Goal: Task Accomplishment & Management: Use online tool/utility

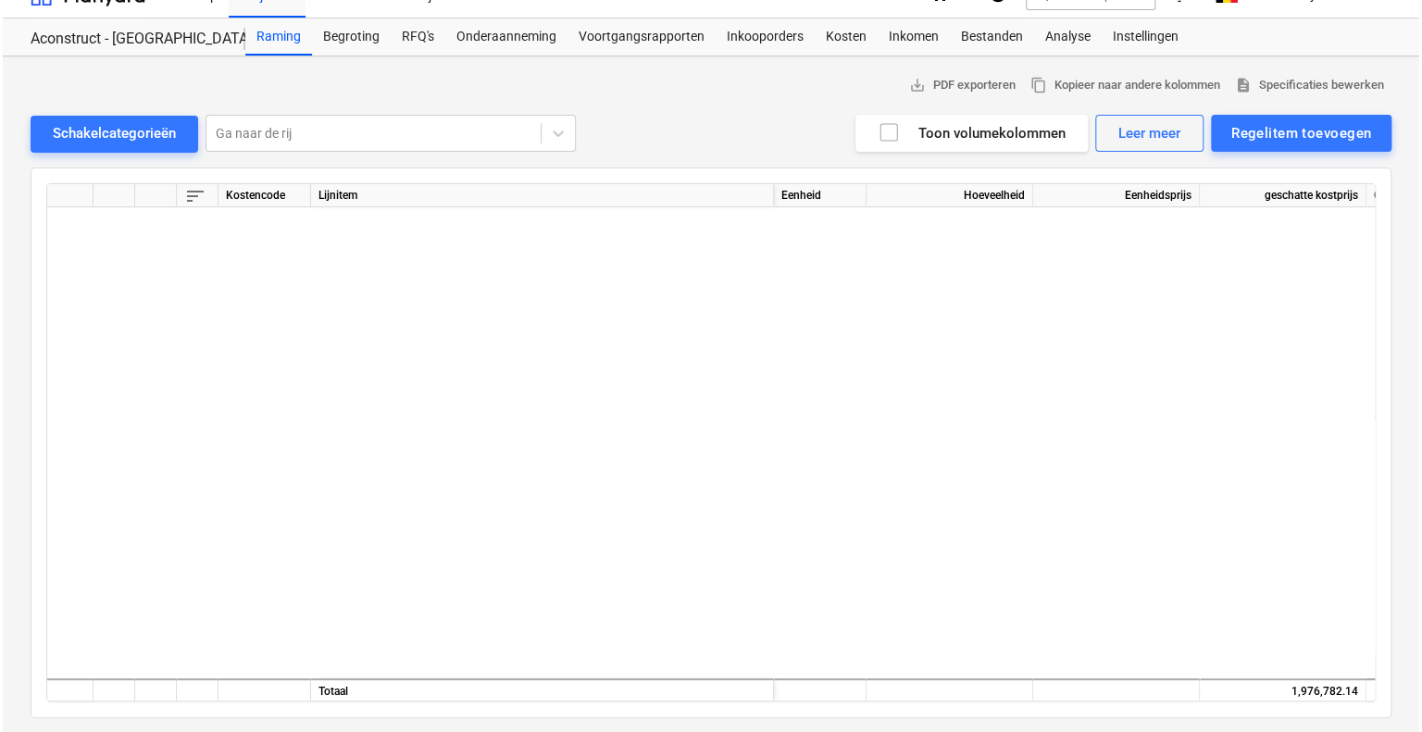
scroll to position [1343, 0]
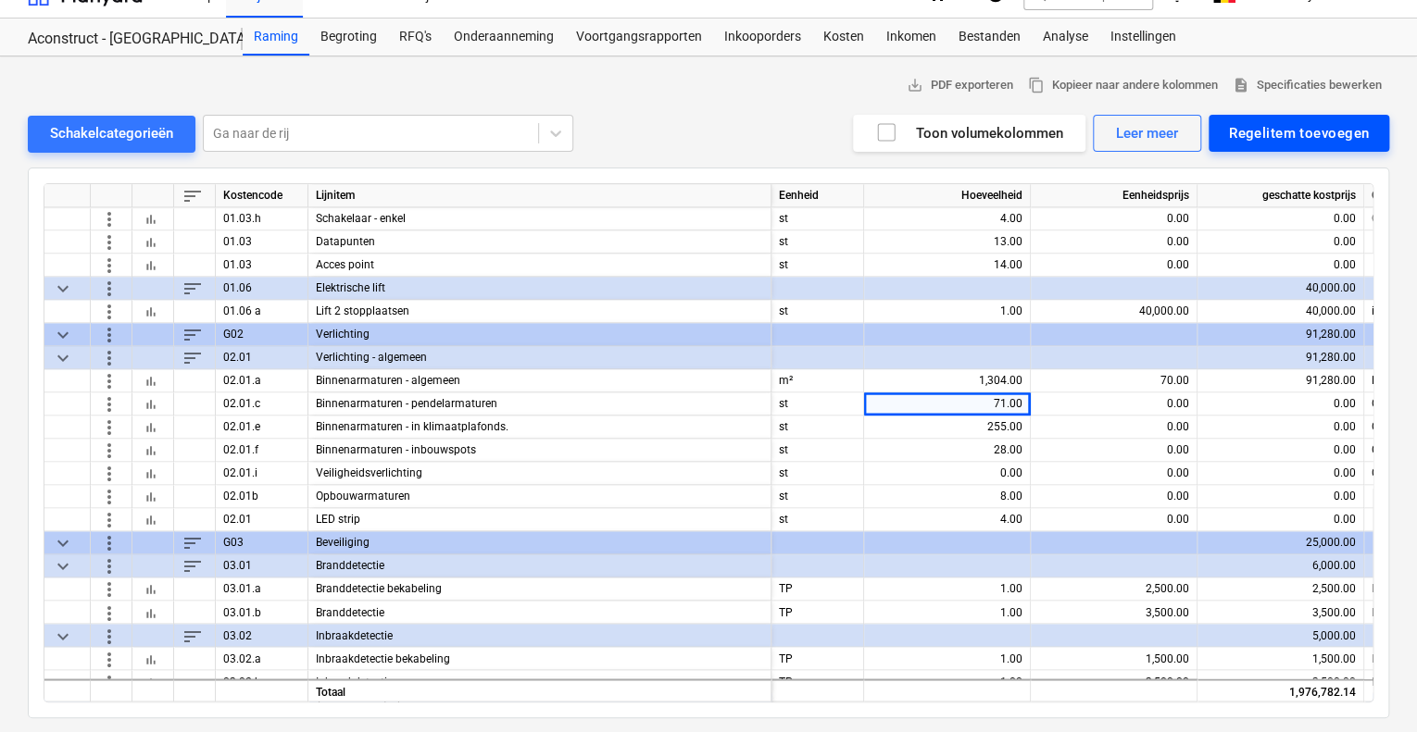
click at [1353, 133] on div "Regelitem toevoegen" at bounding box center [1299, 133] width 140 height 24
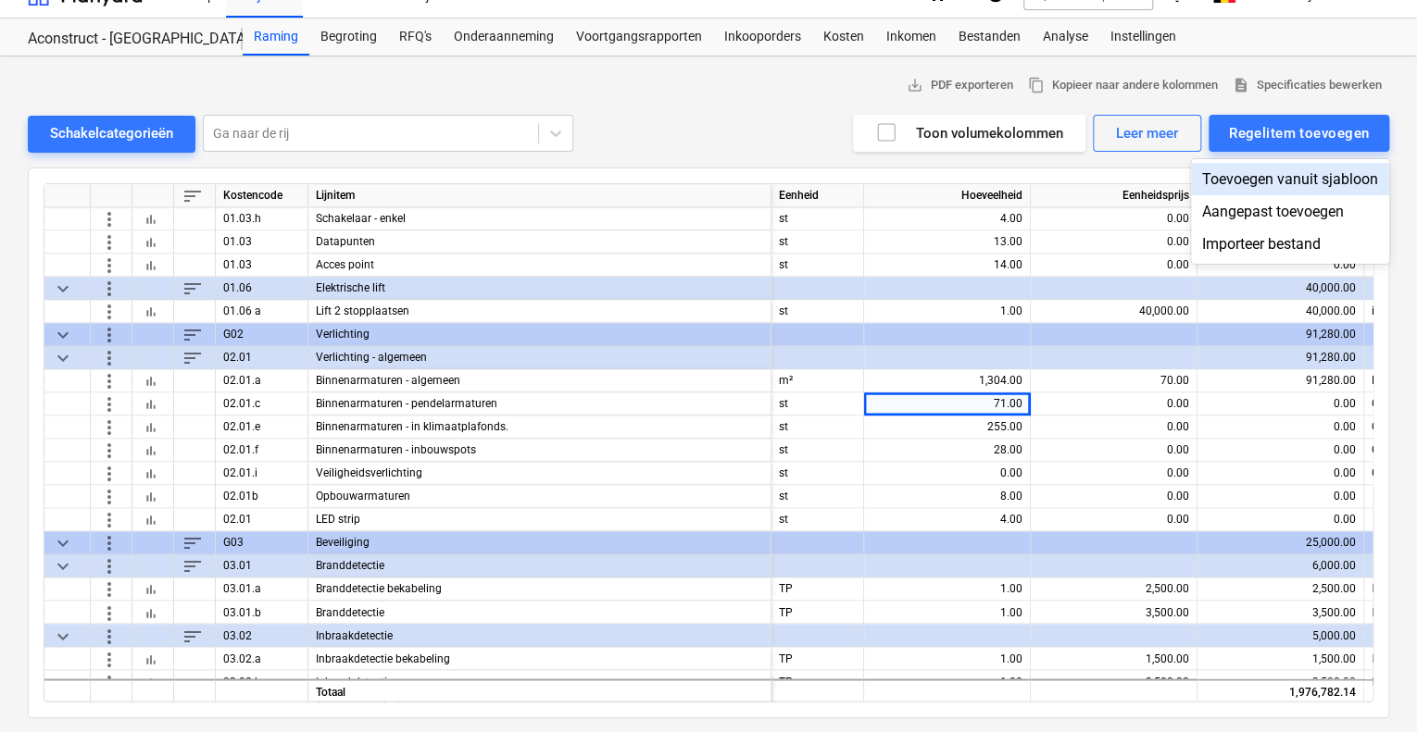
click at [1239, 169] on div "Toevoegen vanuit sjabloon" at bounding box center [1290, 179] width 198 height 32
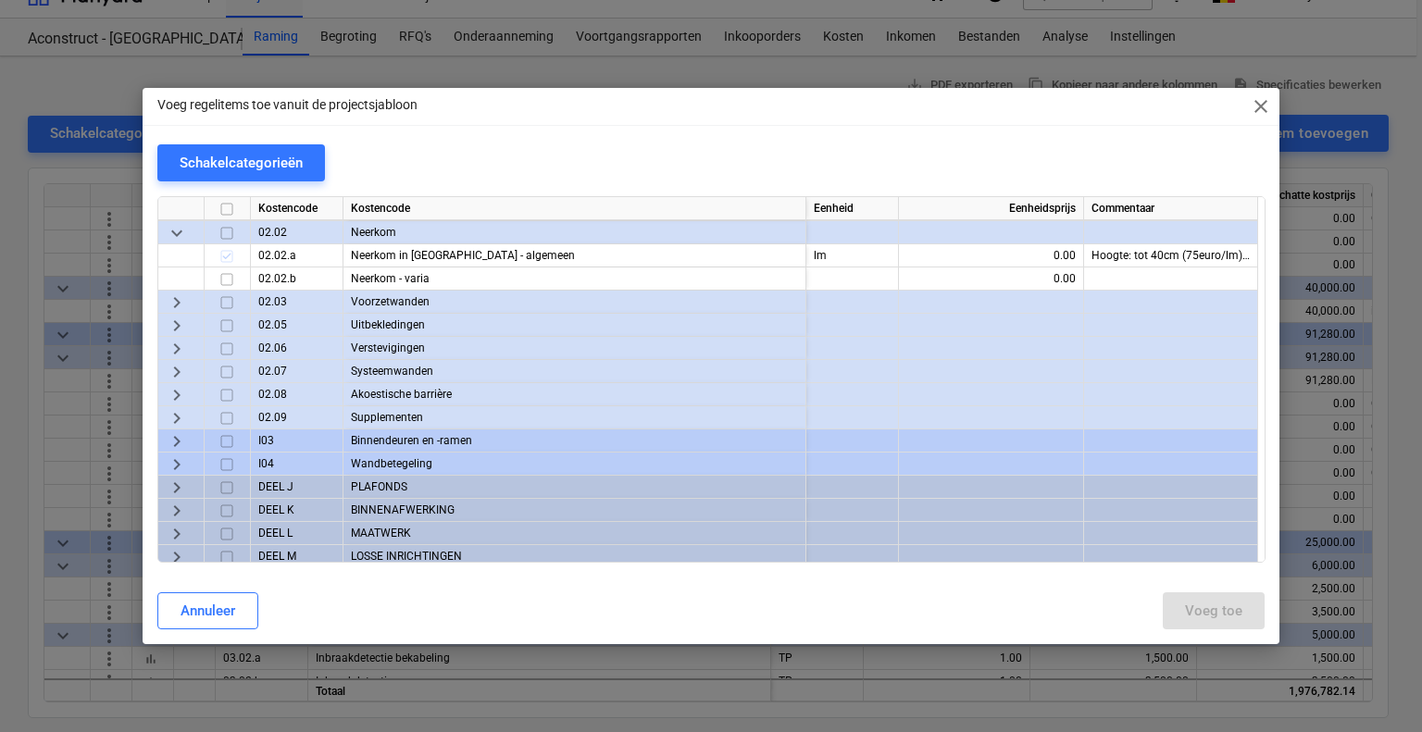
scroll to position [278, 0]
click at [183, 350] on span "keyboard_arrow_right" at bounding box center [177, 348] width 22 height 22
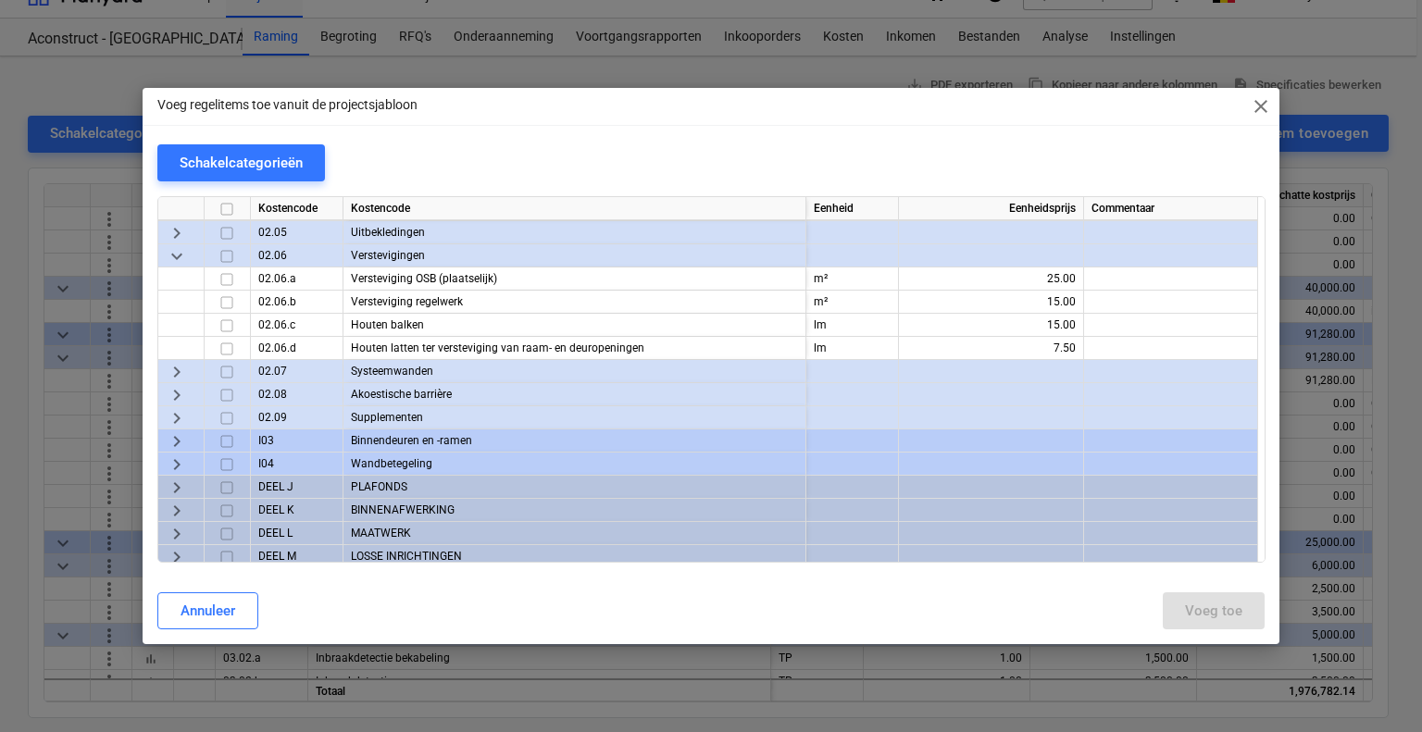
scroll to position [370, 0]
click at [184, 371] on span "keyboard_arrow_right" at bounding box center [177, 371] width 22 height 22
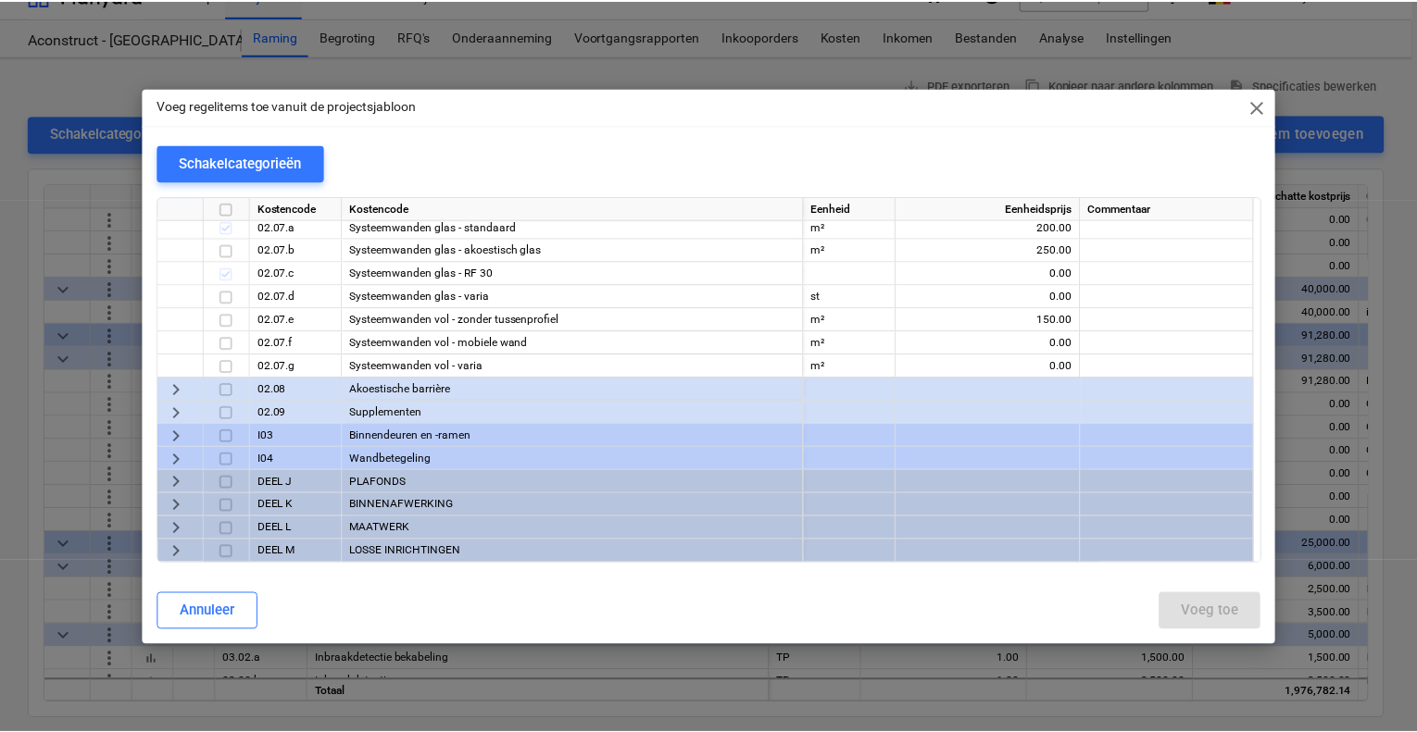
scroll to position [556, 0]
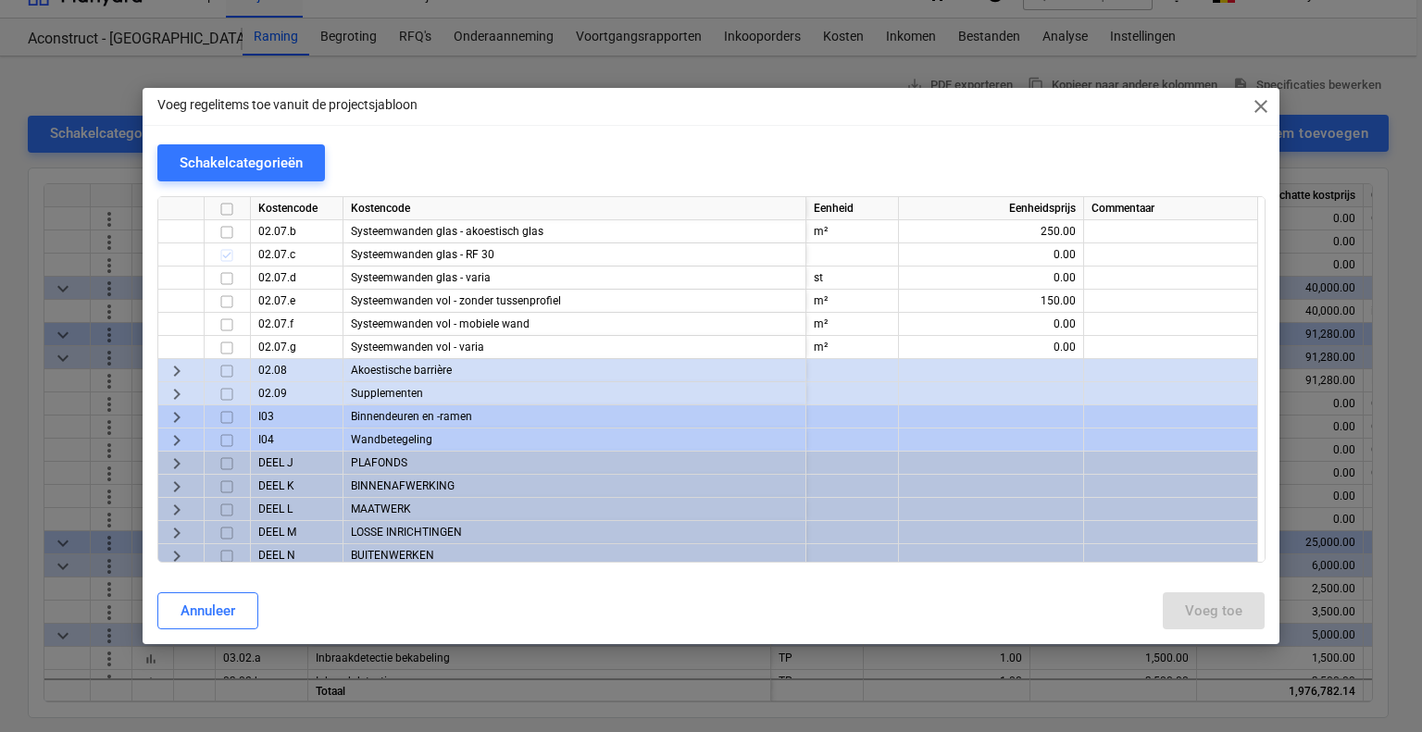
click at [189, 369] on div "keyboard_arrow_right" at bounding box center [181, 370] width 46 height 23
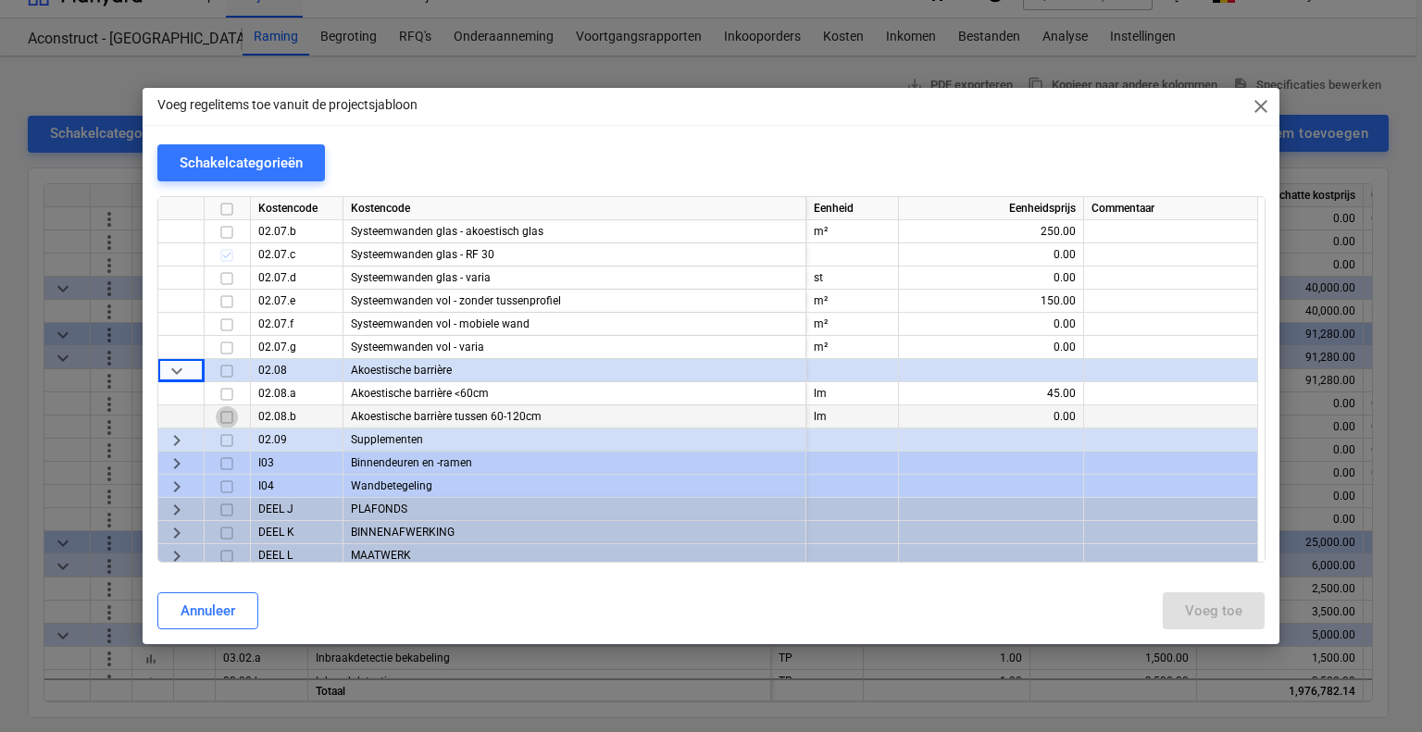
click at [230, 418] on input "checkbox" at bounding box center [227, 417] width 22 height 22
click at [1224, 620] on div "Voeg toe" at bounding box center [1213, 611] width 57 height 24
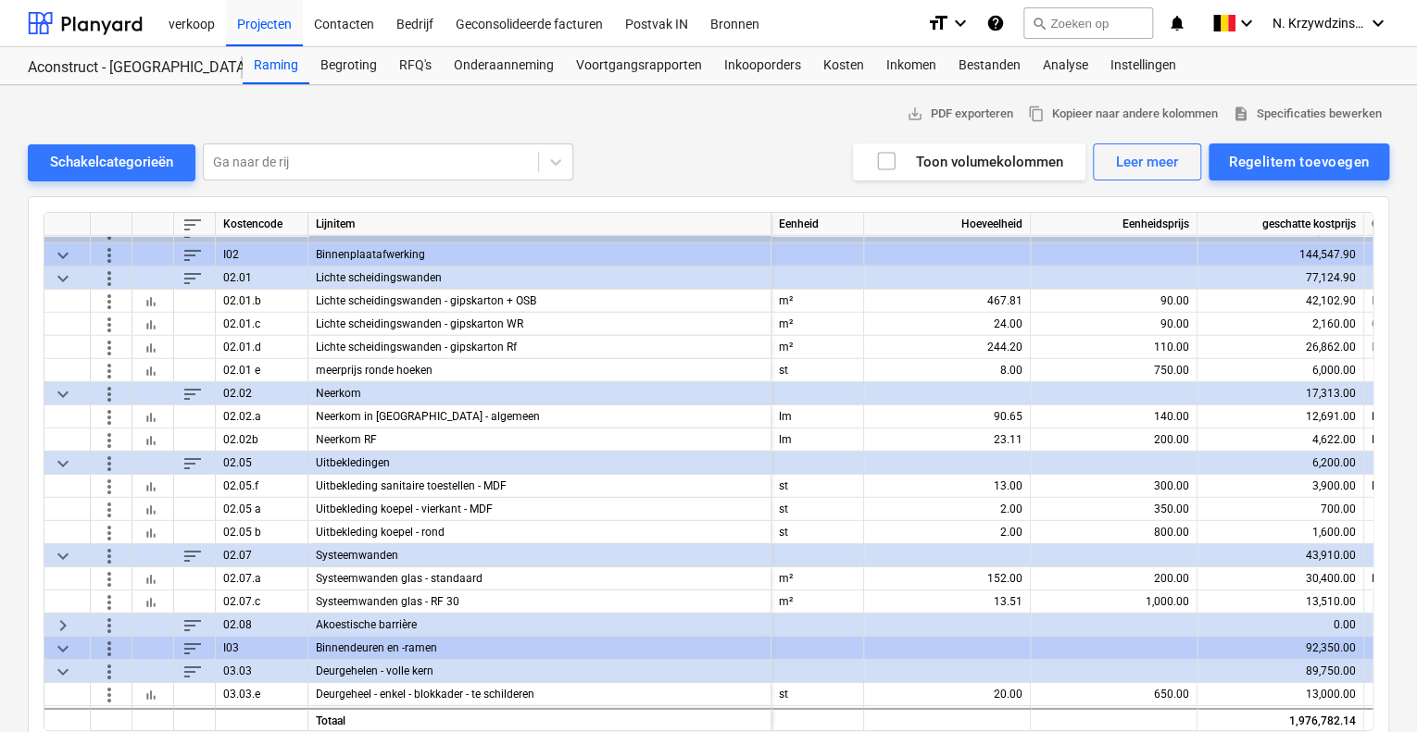
scroll to position [2685, 0]
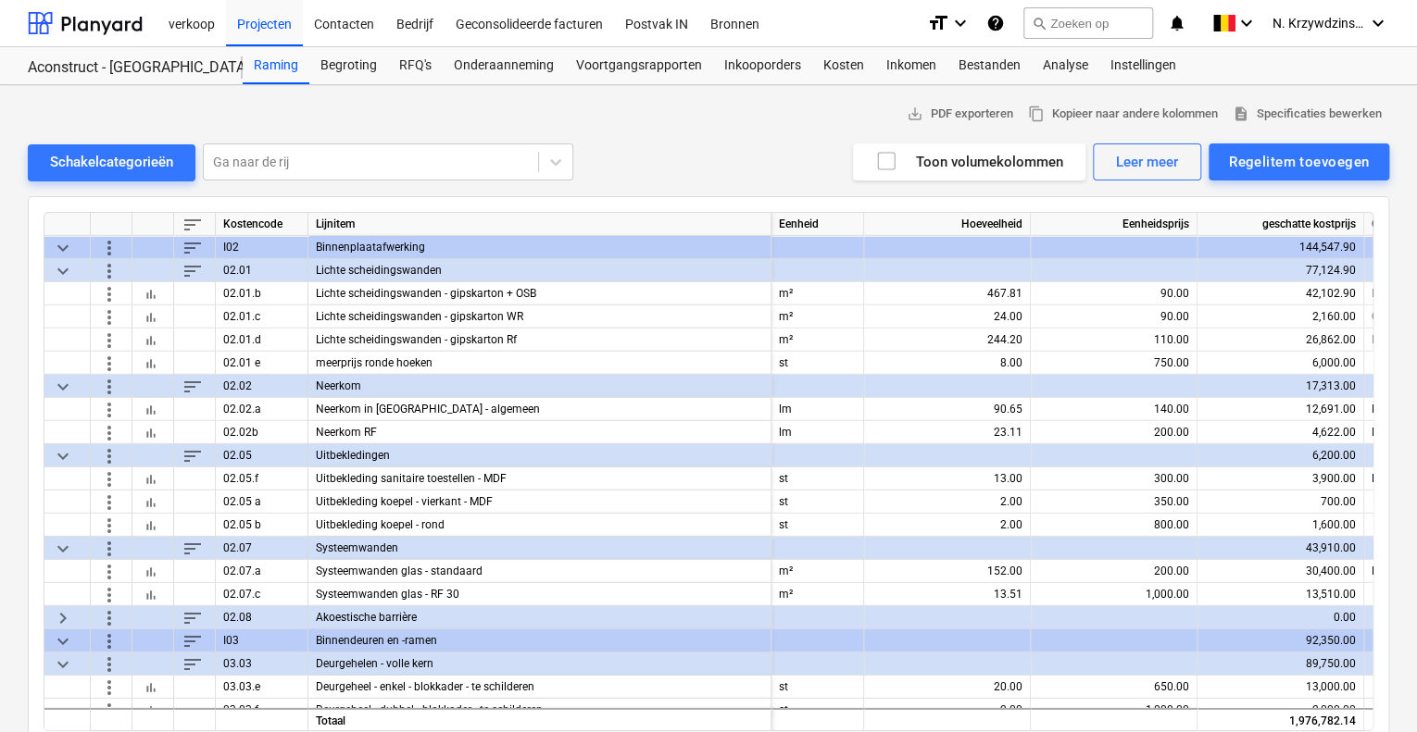
click at [59, 619] on span "keyboard_arrow_right" at bounding box center [63, 617] width 22 height 22
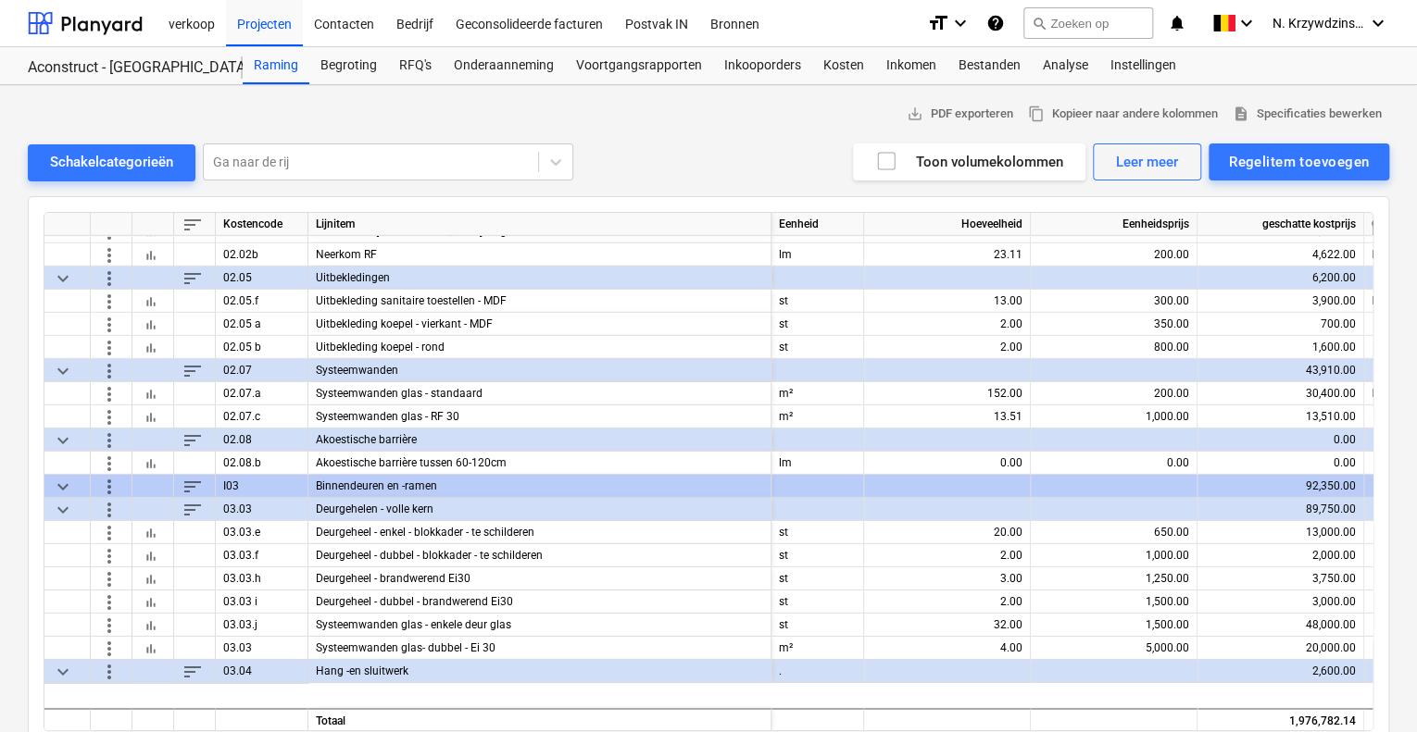
scroll to position [2870, 0]
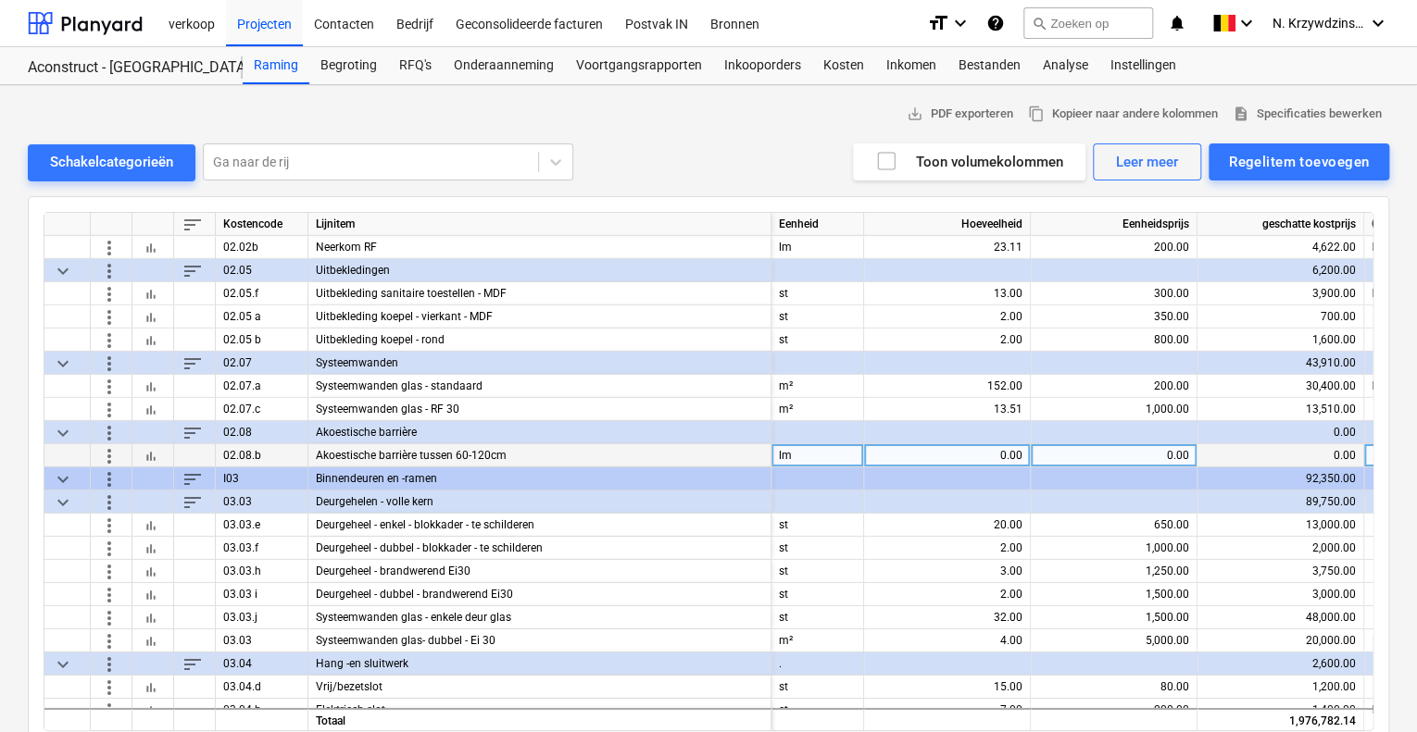
click at [973, 448] on div "0.00" at bounding box center [946, 455] width 151 height 23
click at [1011, 451] on input "183,03" at bounding box center [947, 455] width 166 height 22
type input "183.03"
click at [1118, 449] on div "0.00" at bounding box center [1113, 455] width 151 height 23
click at [112, 456] on span "more_vert" at bounding box center [109, 455] width 22 height 22
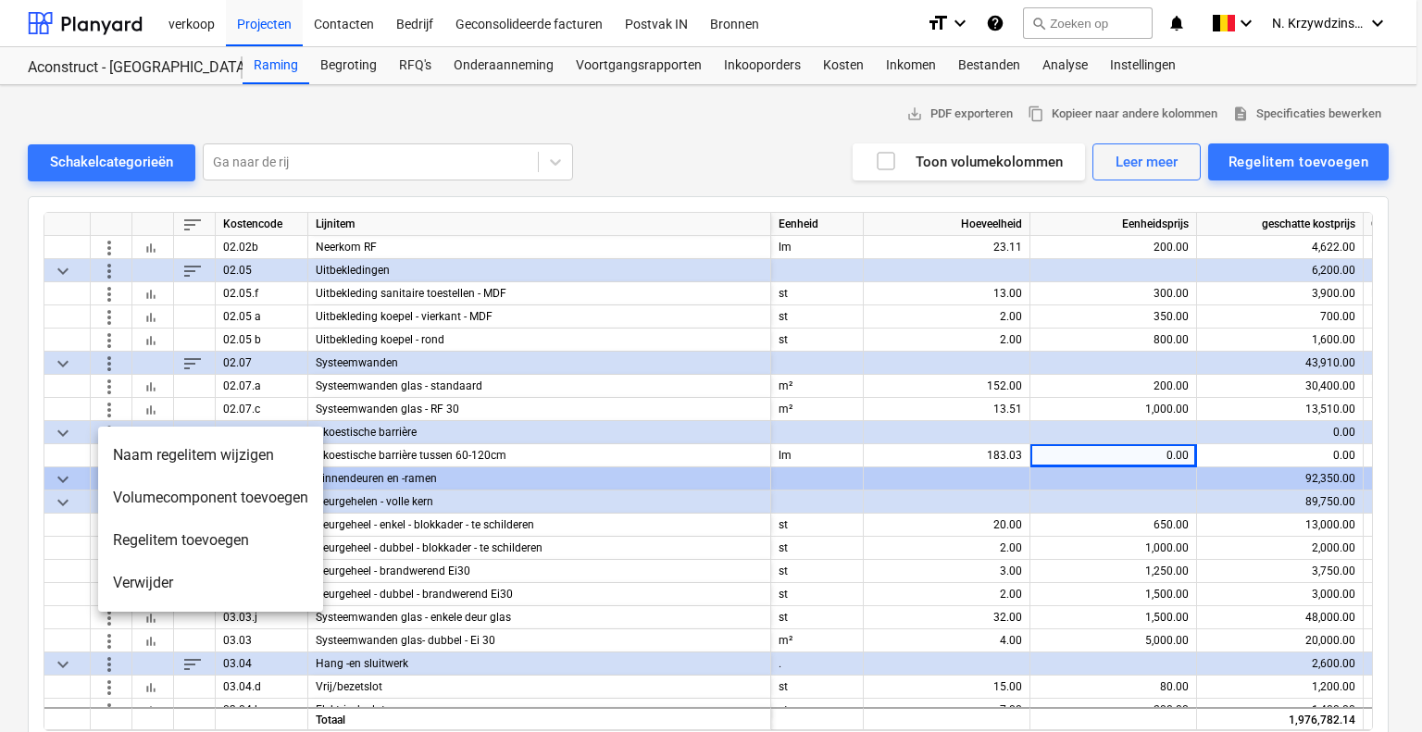
click at [80, 450] on div at bounding box center [711, 366] width 1422 height 732
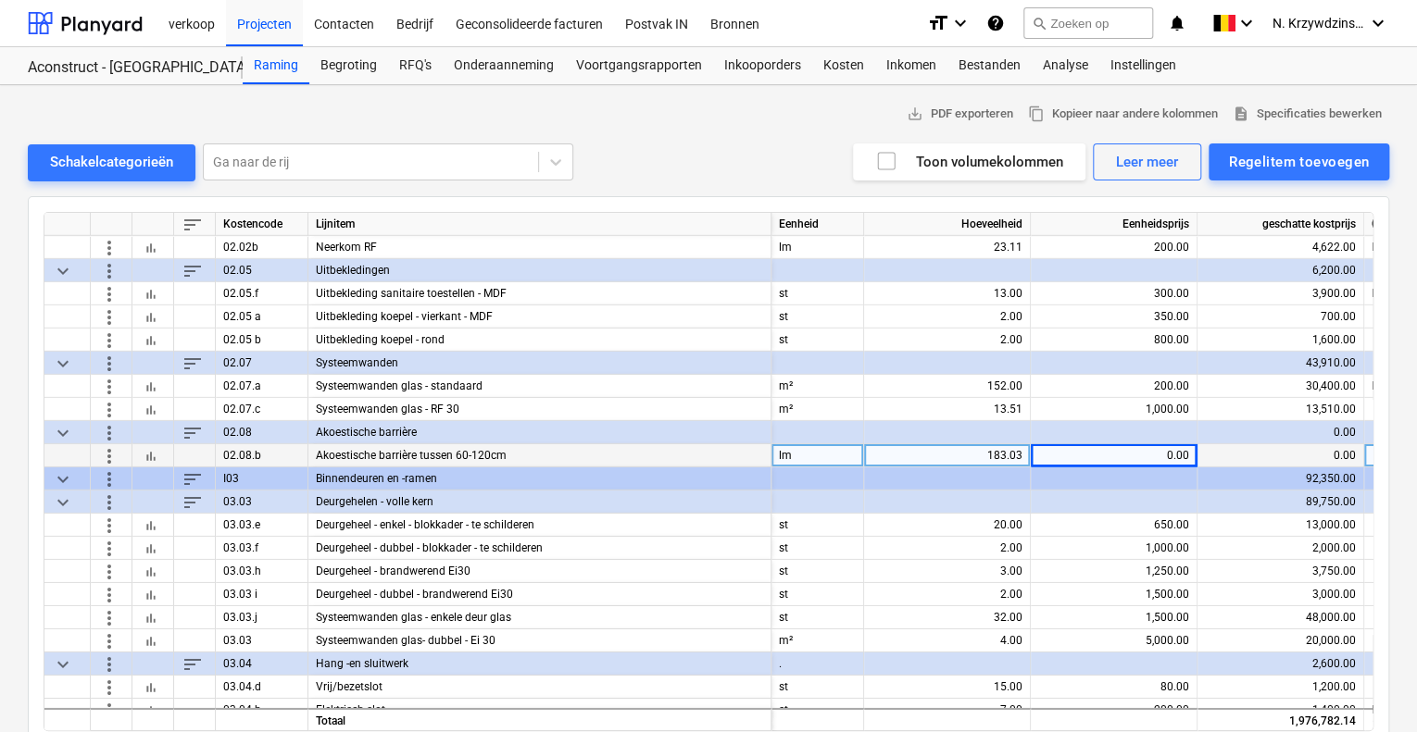
click at [145, 454] on span "bar_chart" at bounding box center [151, 455] width 15 height 15
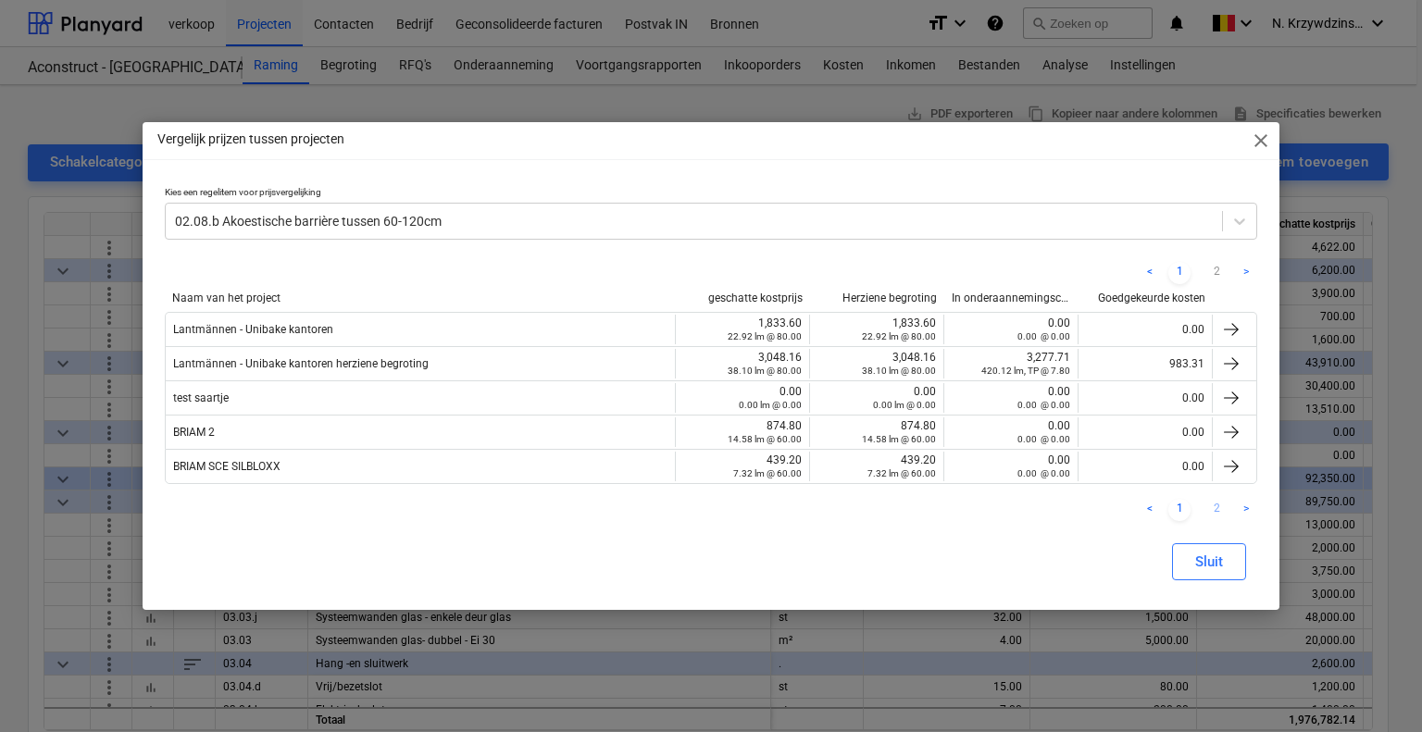
click at [1218, 506] on link "2" at bounding box center [1217, 510] width 22 height 22
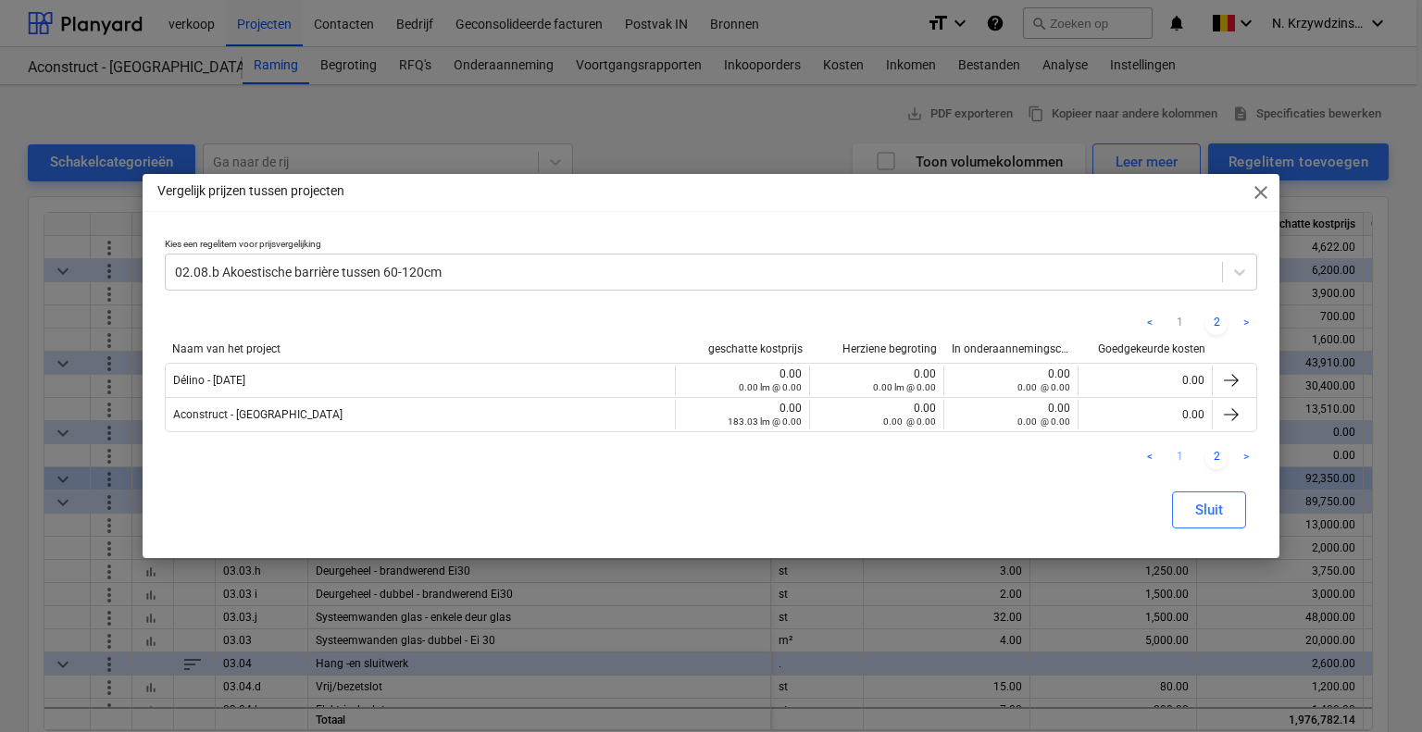
click at [1184, 457] on link "1" at bounding box center [1179, 458] width 22 height 22
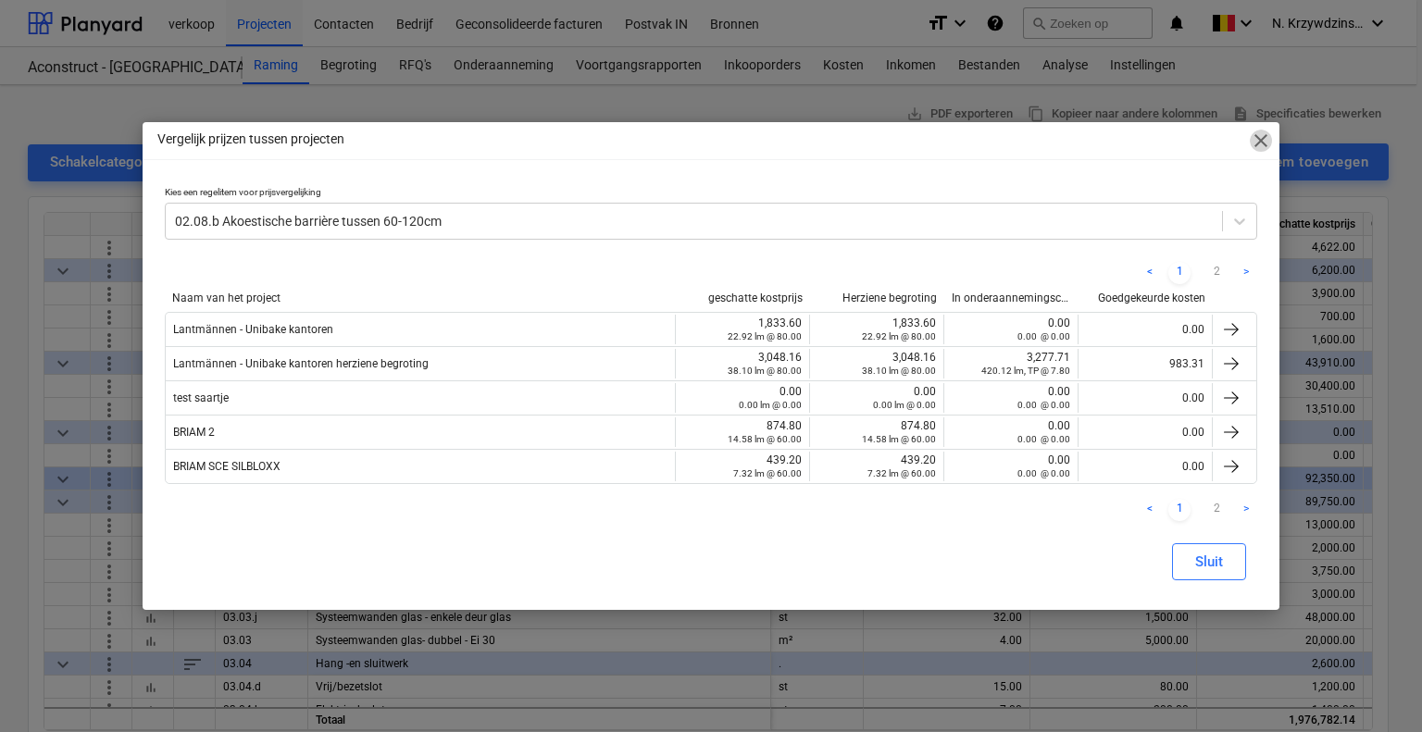
click at [1261, 140] on span "close" at bounding box center [1261, 141] width 22 height 22
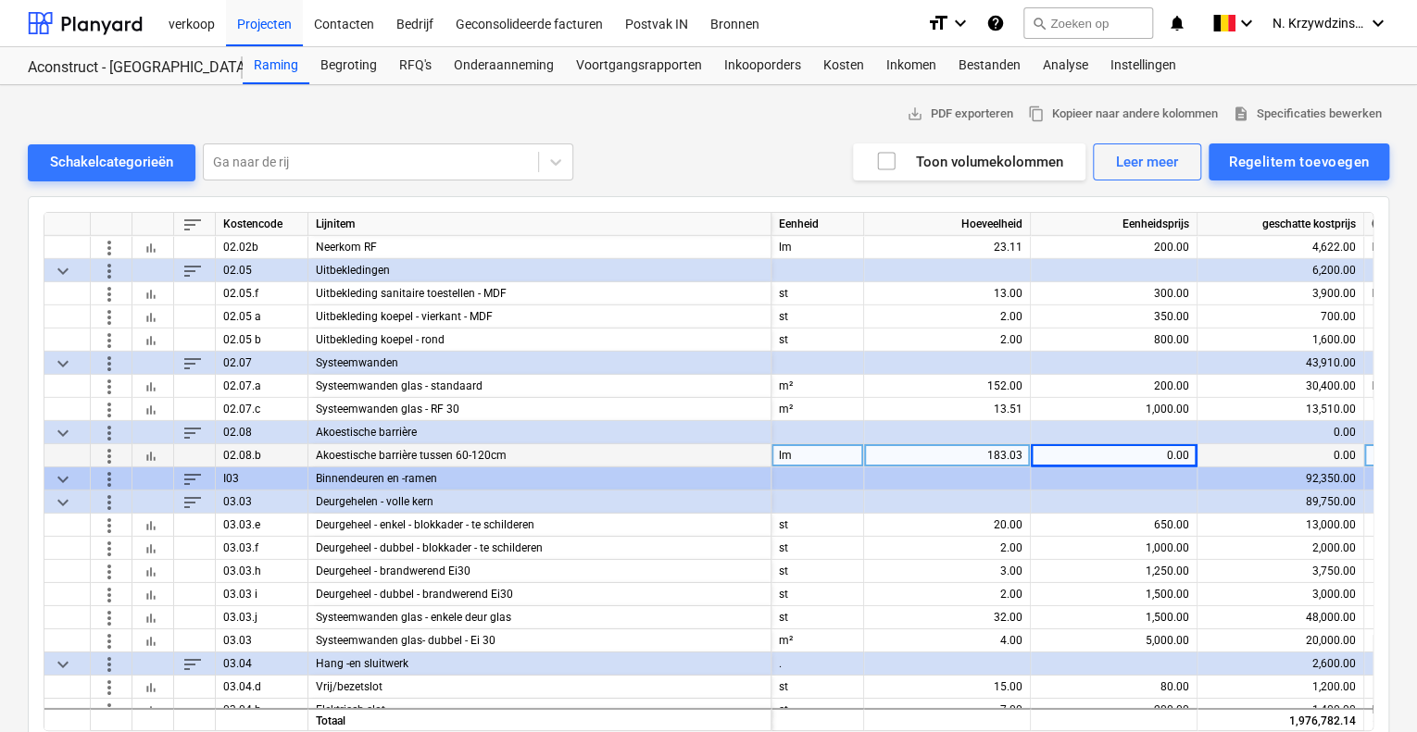
click at [1156, 455] on div "0.00" at bounding box center [1113, 455] width 151 height 23
type input "80"
